Goal: Information Seeking & Learning: Learn about a topic

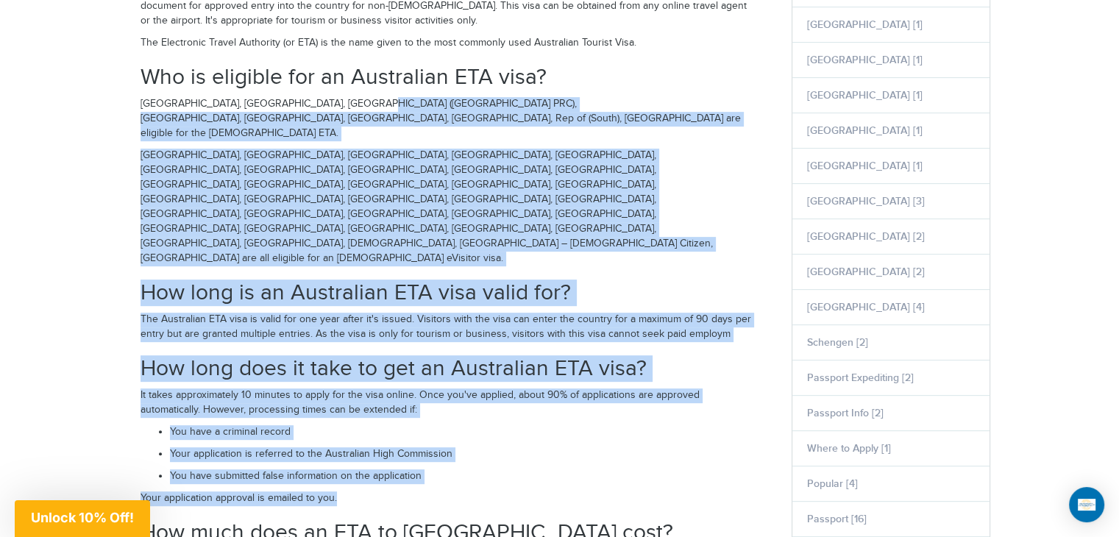
drag, startPoint x: 368, startPoint y: 107, endPoint x: 576, endPoint y: 405, distance: 364.0
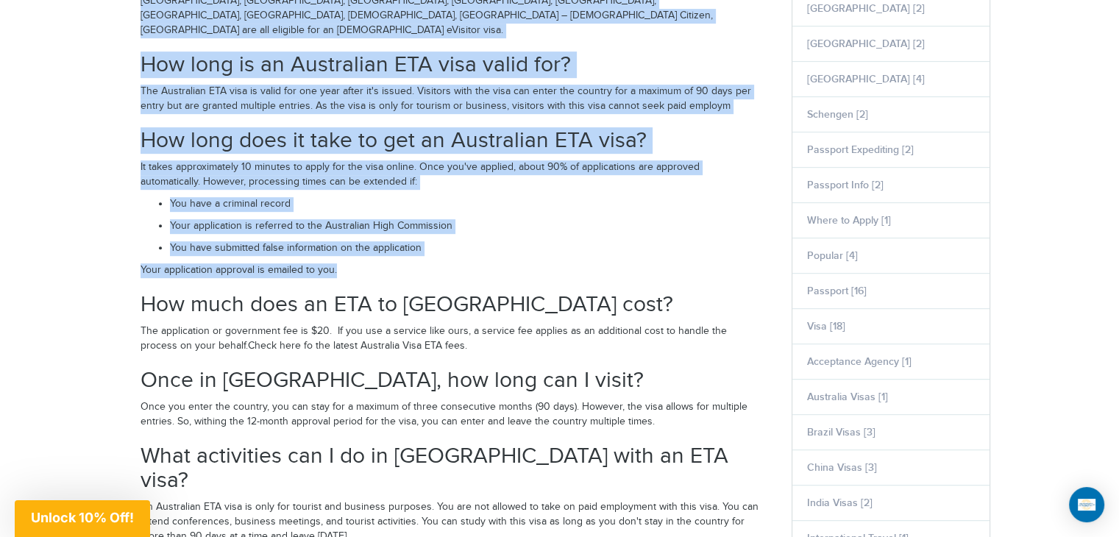
scroll to position [761, 0]
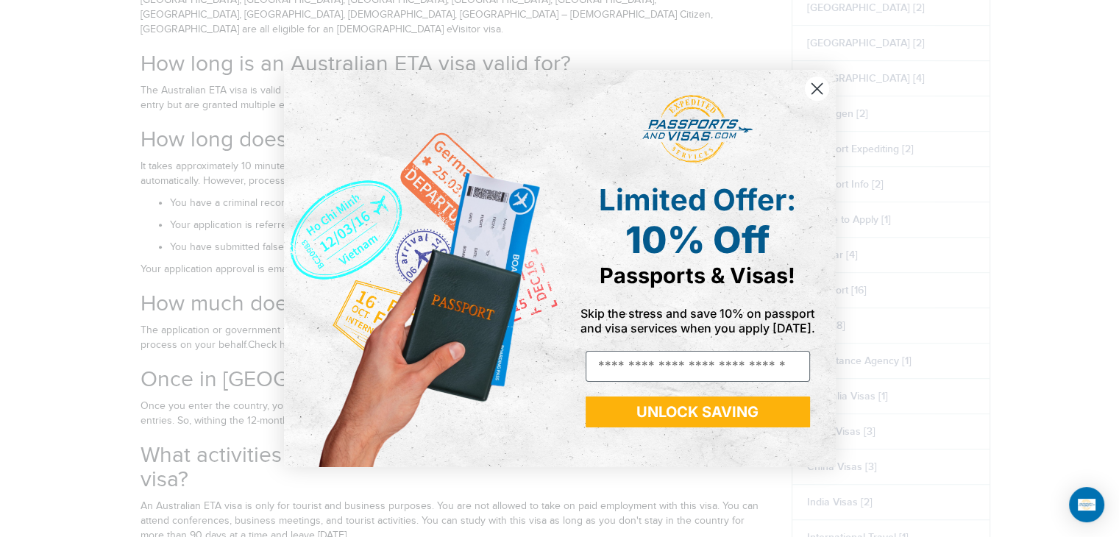
click at [813, 90] on circle "Close dialog" at bounding box center [816, 88] width 24 height 24
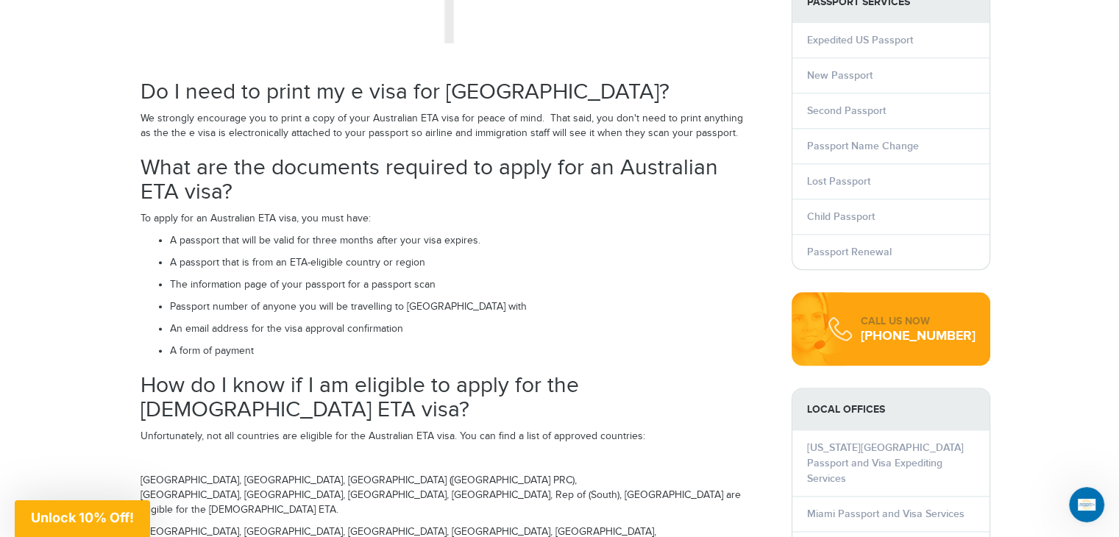
scroll to position [1947, 0]
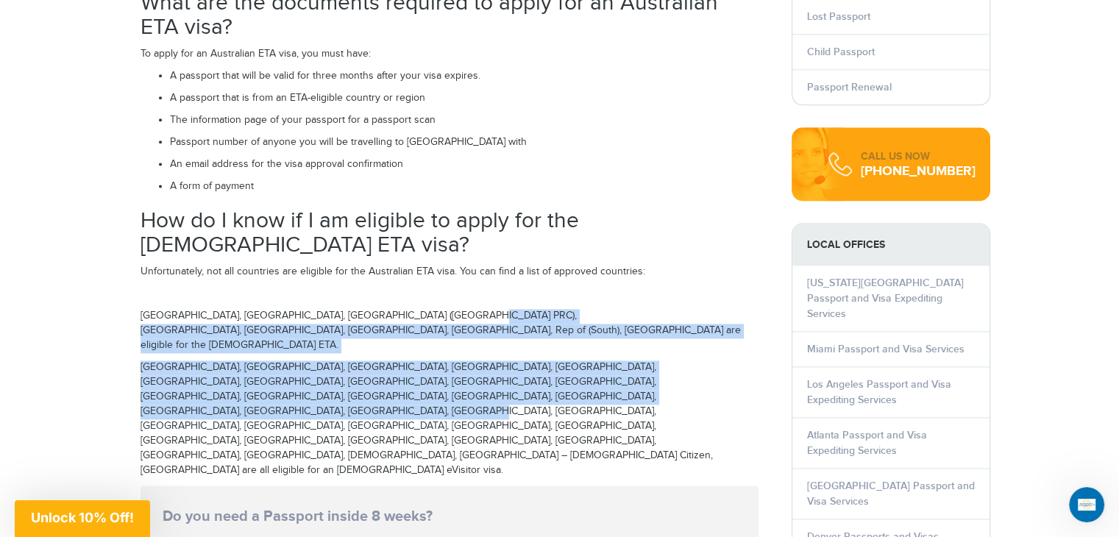
drag, startPoint x: 453, startPoint y: 199, endPoint x: 524, endPoint y: 268, distance: 98.8
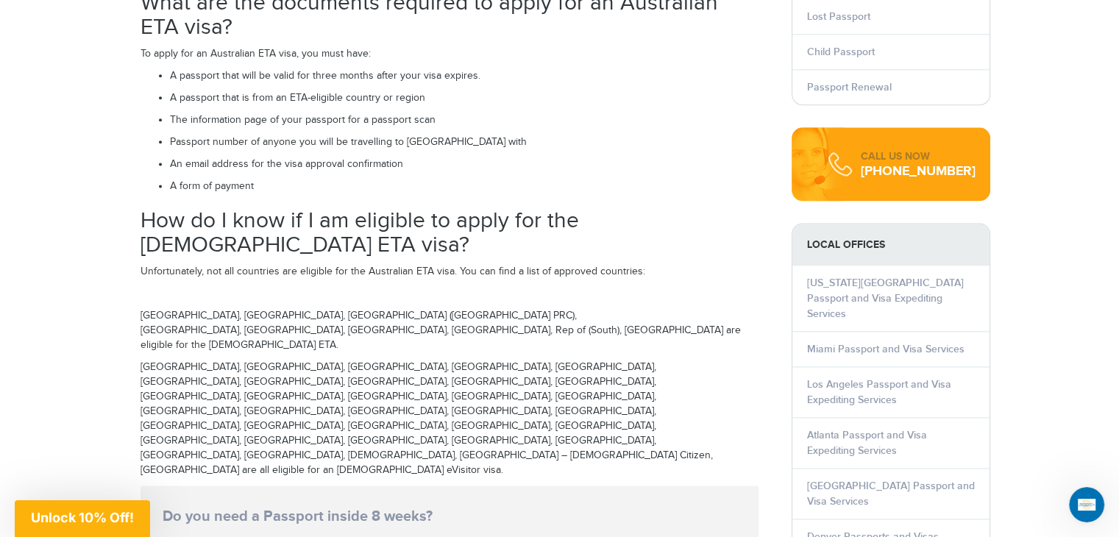
click at [391, 309] on p "[GEOGRAPHIC_DATA], [GEOGRAPHIC_DATA], [GEOGRAPHIC_DATA] ([GEOGRAPHIC_DATA] PRC)…" at bounding box center [449, 331] width 618 height 44
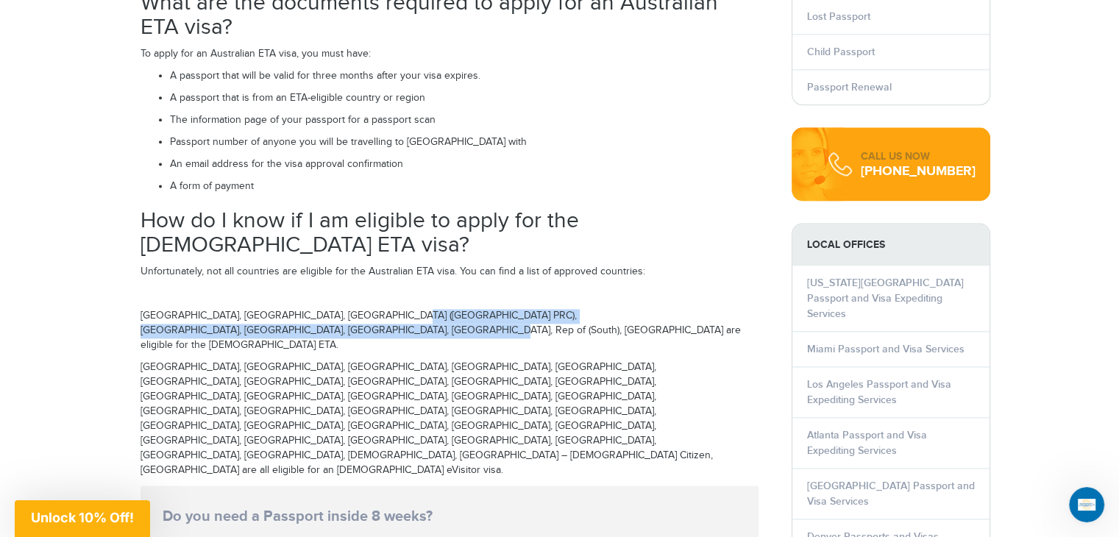
drag, startPoint x: 391, startPoint y: 207, endPoint x: 427, endPoint y: 220, distance: 38.4
click at [427, 309] on p "[GEOGRAPHIC_DATA], [GEOGRAPHIC_DATA], [GEOGRAPHIC_DATA] ([GEOGRAPHIC_DATA] PRC)…" at bounding box center [449, 331] width 618 height 44
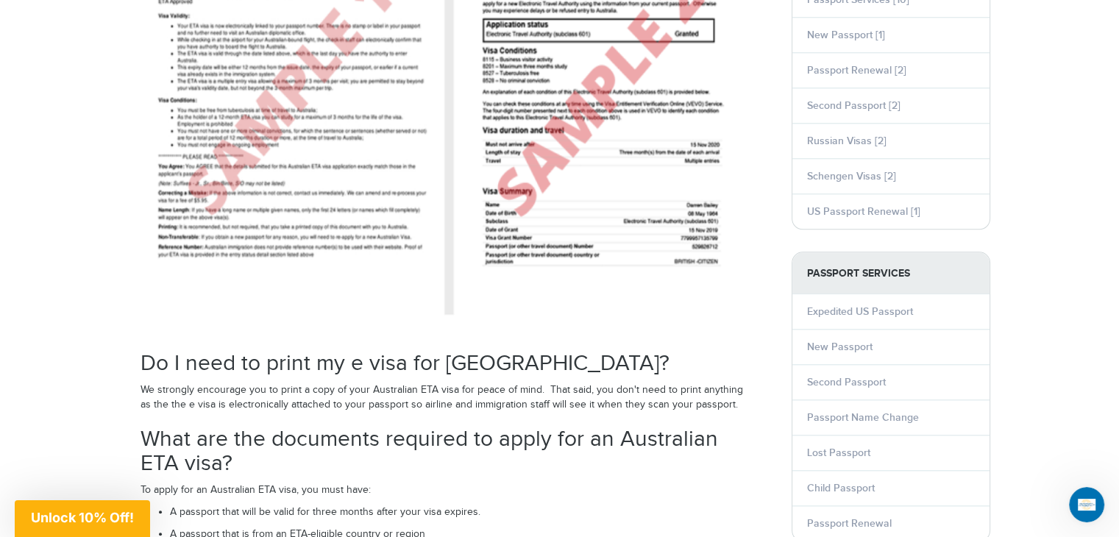
scroll to position [1509, 0]
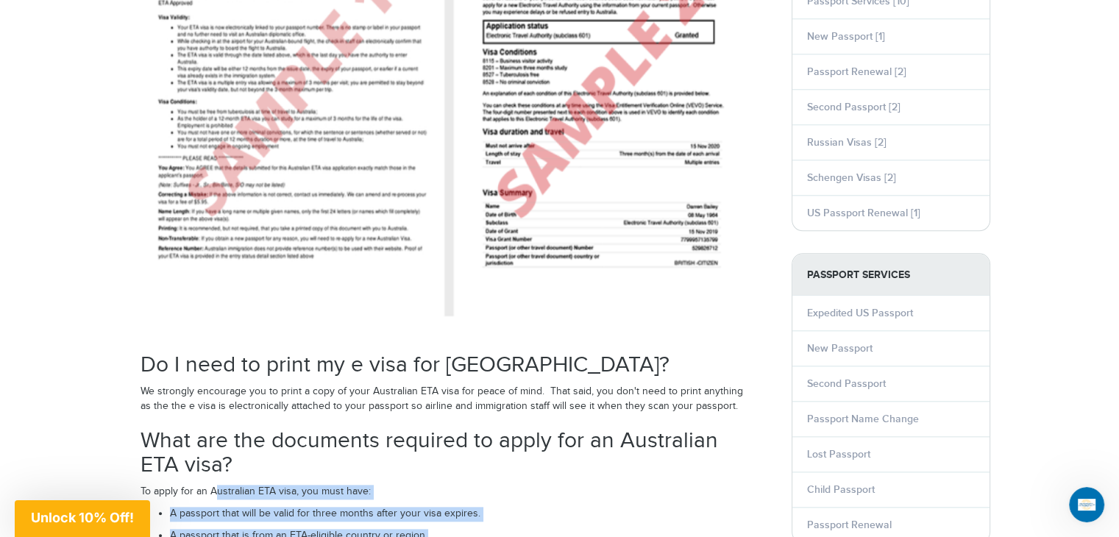
drag, startPoint x: 215, startPoint y: 376, endPoint x: 290, endPoint y: 504, distance: 148.7
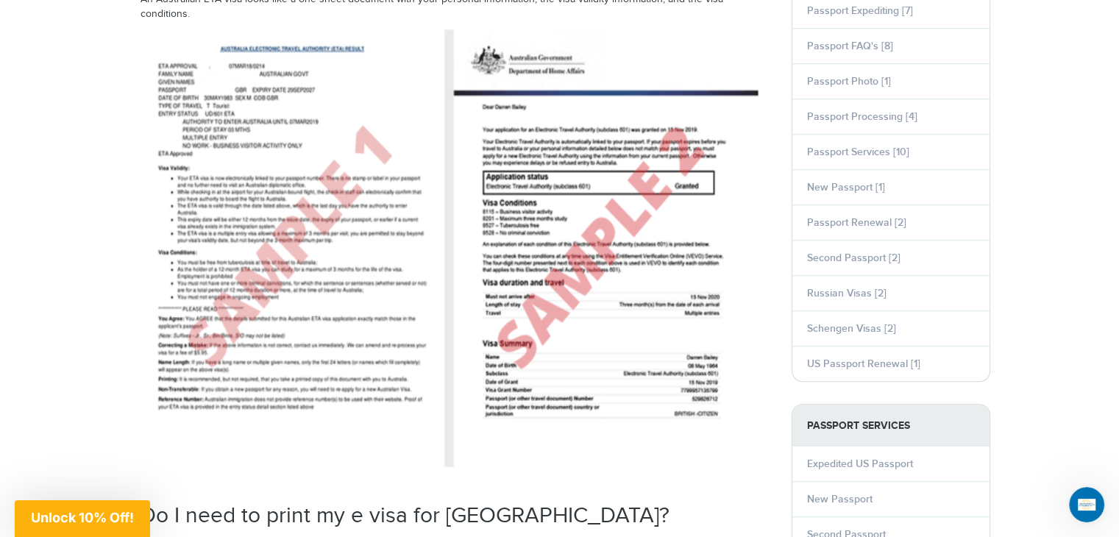
scroll to position [1373, 0]
